Goal: Task Accomplishment & Management: Complete application form

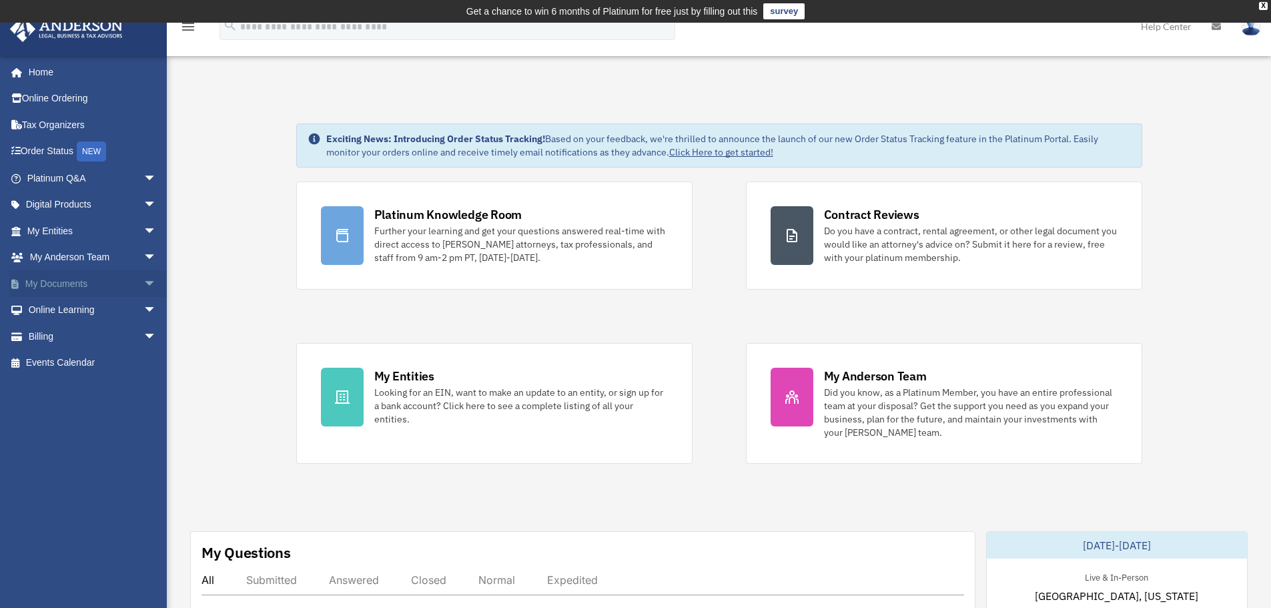
click at [143, 283] on span "arrow_drop_down" at bounding box center [156, 283] width 27 height 27
click at [54, 309] on link "Box" at bounding box center [98, 310] width 158 height 27
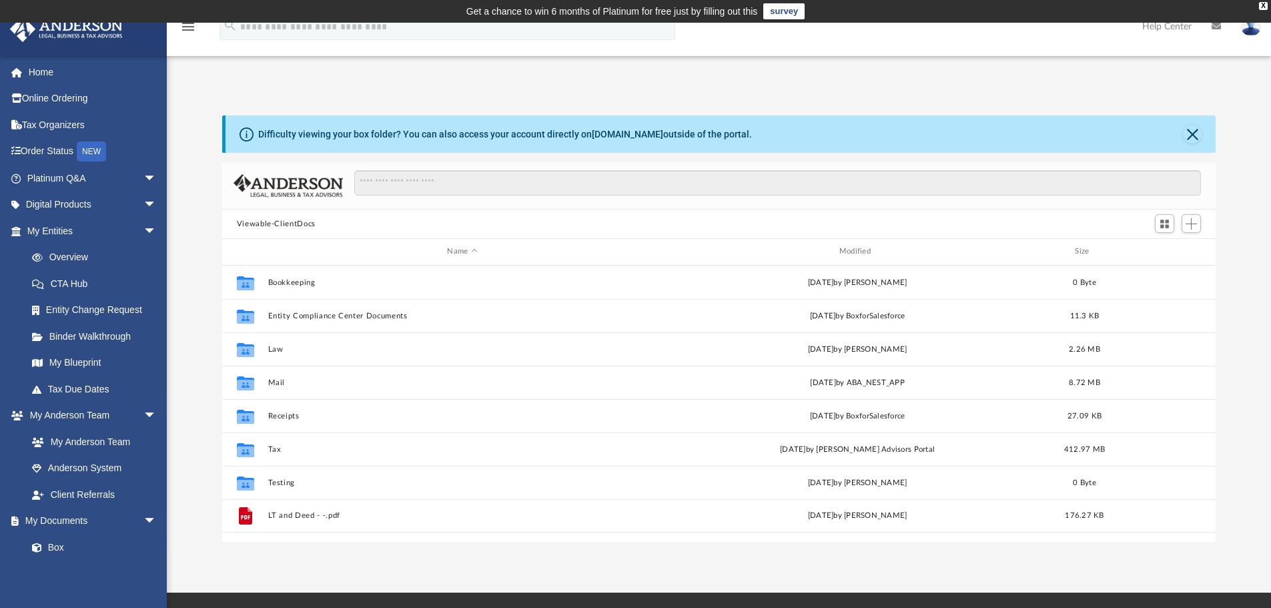
scroll to position [293, 983]
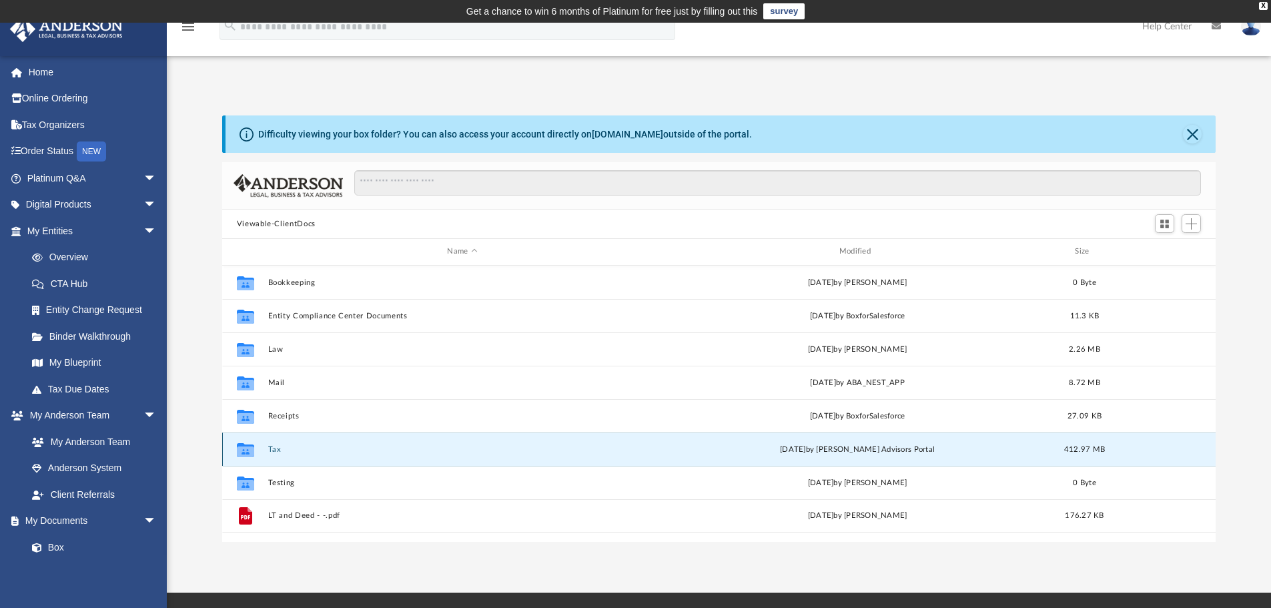
click at [293, 450] on button "Tax" at bounding box center [461, 449] width 389 height 9
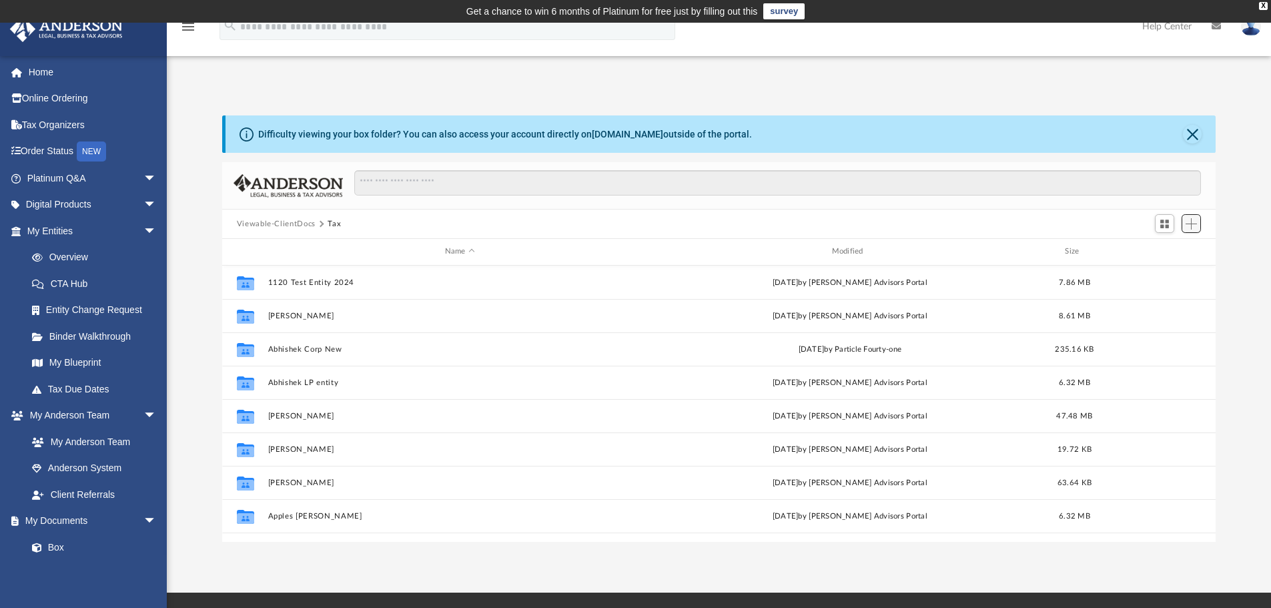
click at [1188, 223] on span "Add" at bounding box center [1190, 223] width 11 height 11
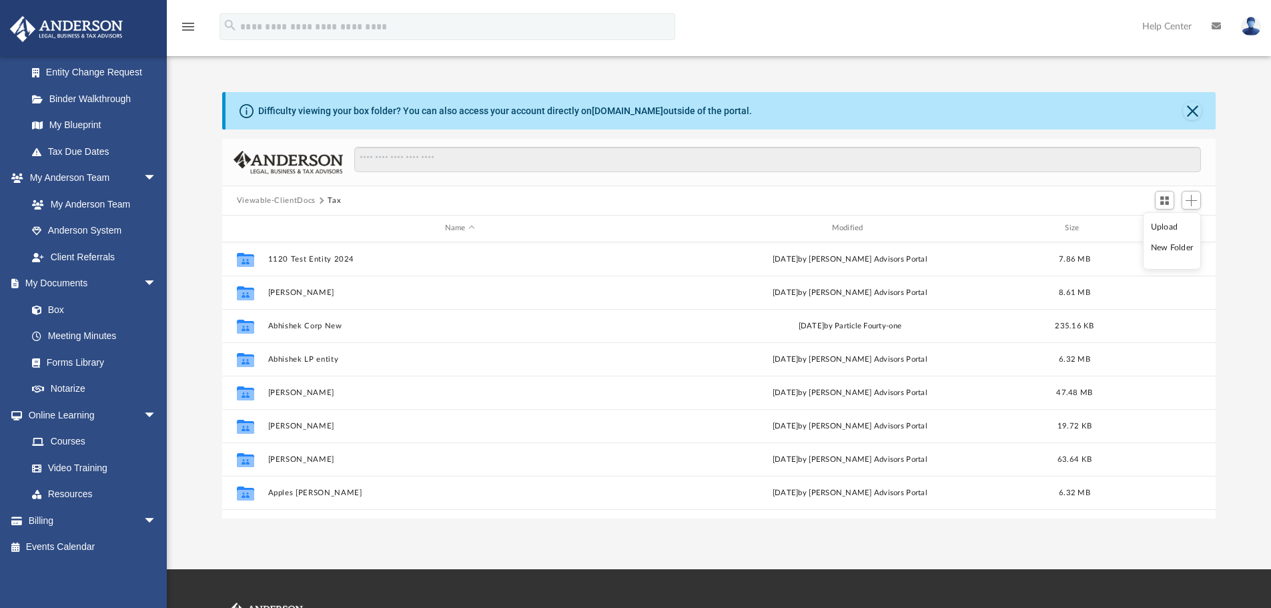
scroll to position [0, 0]
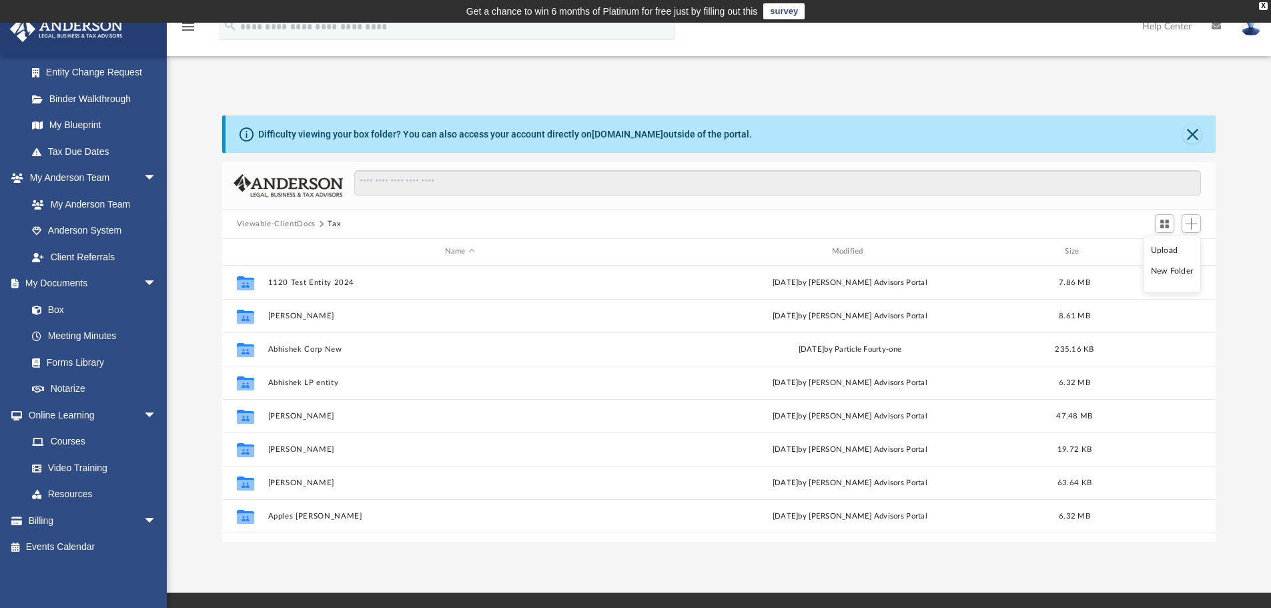
click at [640, 85] on div "App [PERSON_NAME][EMAIL_ADDRESS][DOMAIN_NAME] Sign Out [PERSON_NAME][EMAIL_ADDR…" at bounding box center [635, 307] width 1271 height 468
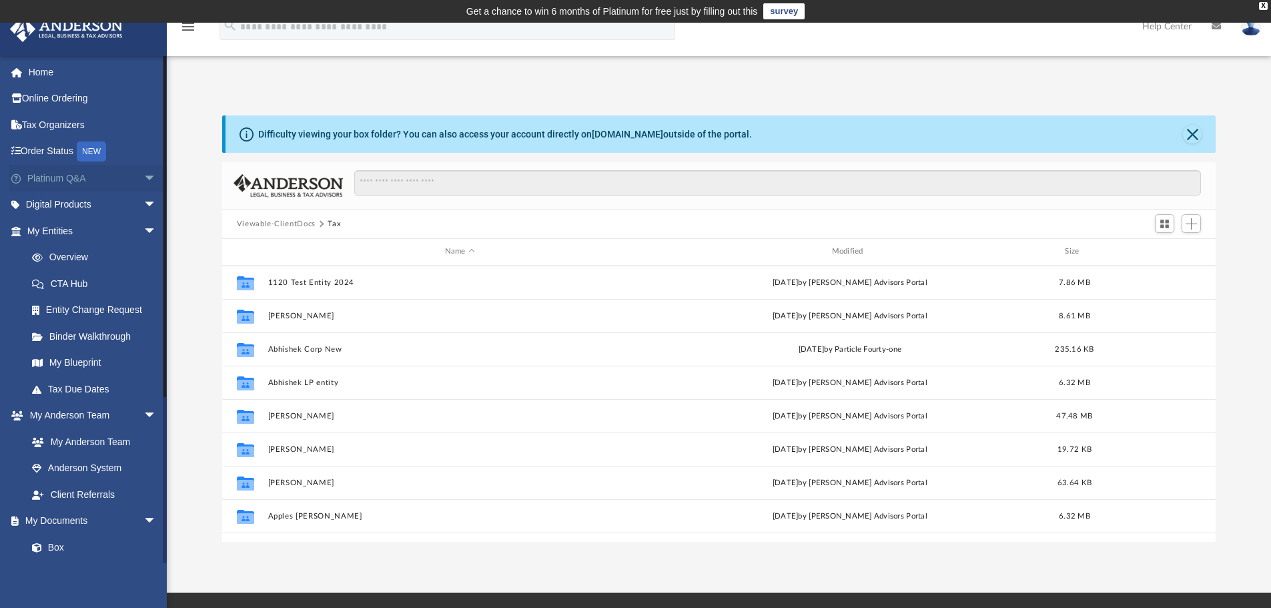
click at [143, 175] on span "arrow_drop_down" at bounding box center [156, 178] width 27 height 27
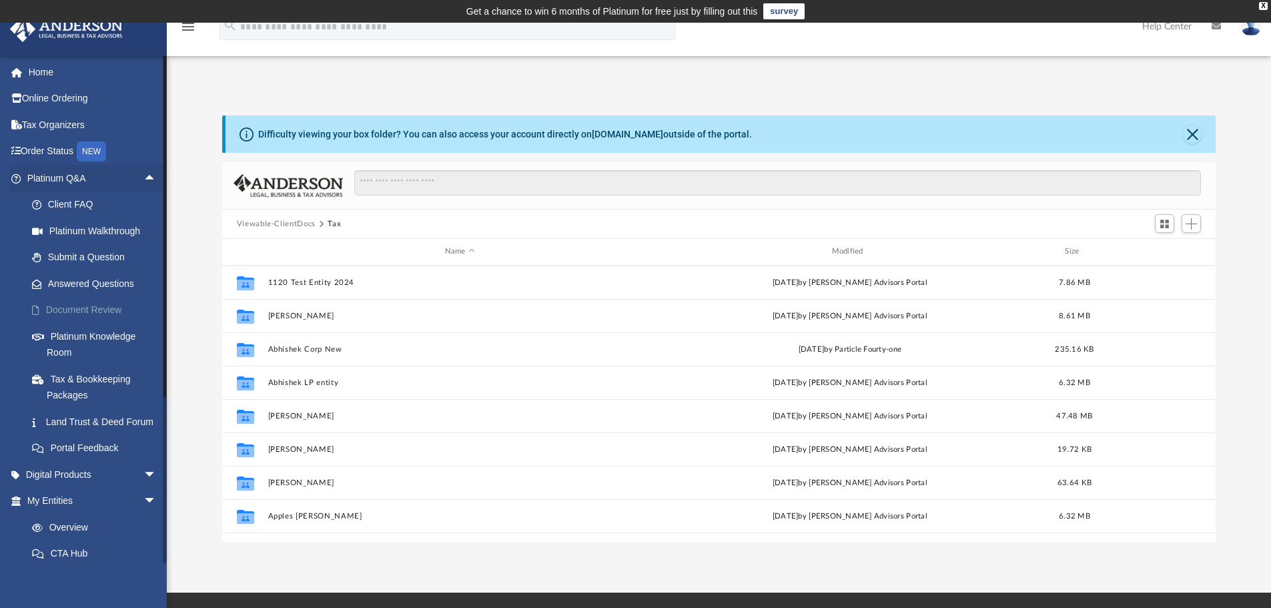
click at [87, 309] on link "Document Review" at bounding box center [98, 310] width 158 height 27
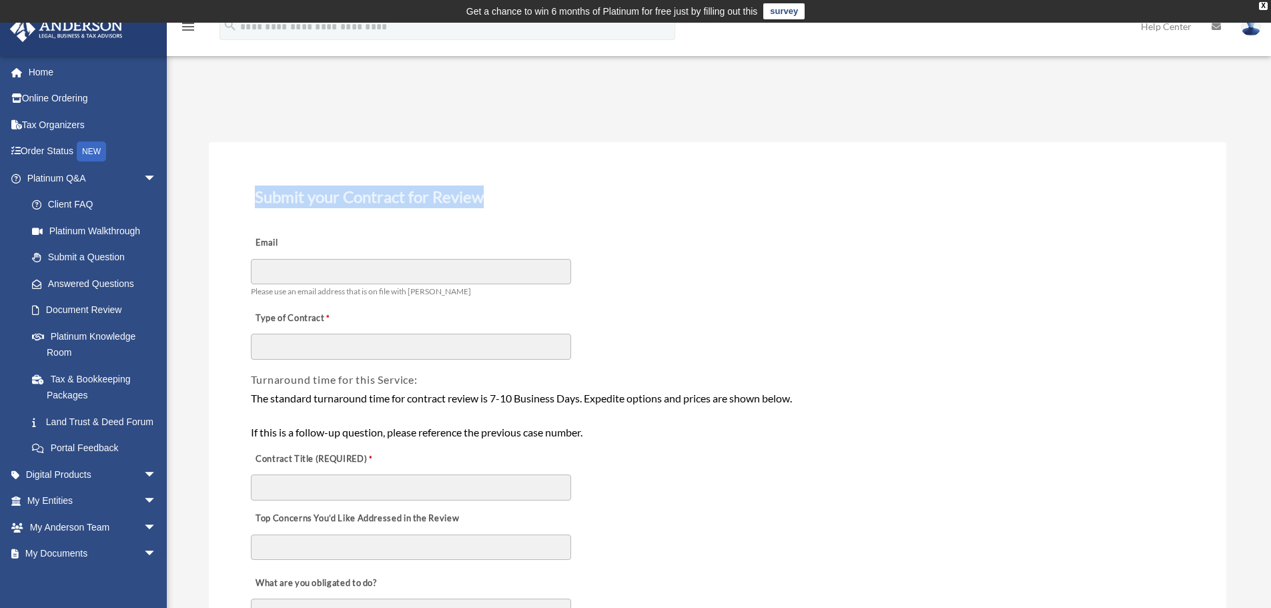
drag, startPoint x: 249, startPoint y: 198, endPoint x: 521, endPoint y: 203, distance: 271.5
click at [521, 203] on h3 "Submit your Contract for Review" at bounding box center [717, 197] width 936 height 28
click at [795, 186] on h3 "Submit your Contract for Review" at bounding box center [717, 197] width 936 height 28
